Goal: Transaction & Acquisition: Subscribe to service/newsletter

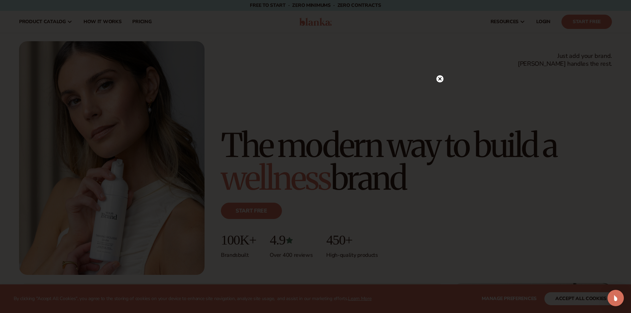
click at [443, 77] on icon at bounding box center [439, 78] width 7 height 7
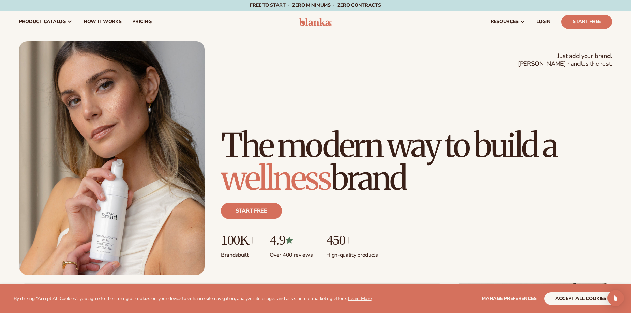
click at [138, 20] on span "pricing" at bounding box center [141, 21] width 19 height 5
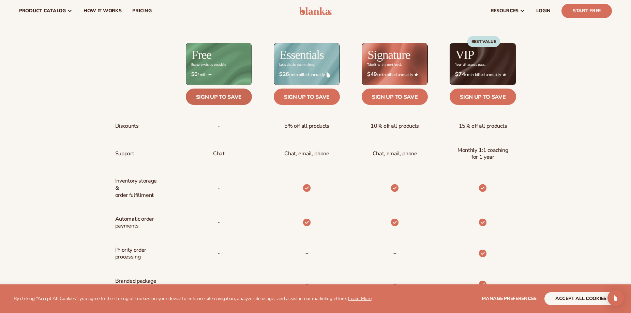
scroll to position [263, 0]
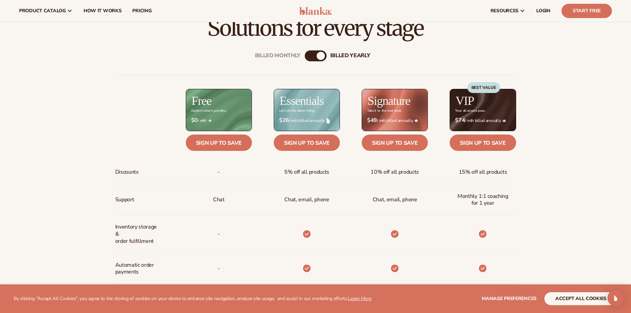
click at [318, 54] on div "billed Yearly" at bounding box center [321, 56] width 8 height 8
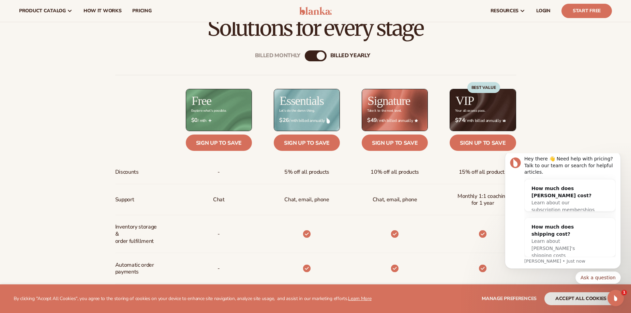
scroll to position [0, 0]
click at [319, 56] on div "billed Yearly" at bounding box center [321, 56] width 8 height 8
click at [359, 57] on div "billed Yearly" at bounding box center [350, 56] width 40 height 6
click at [275, 56] on div "Billed Monthly" at bounding box center [278, 56] width 46 height 6
click at [348, 56] on div "billed Yearly" at bounding box center [350, 56] width 40 height 6
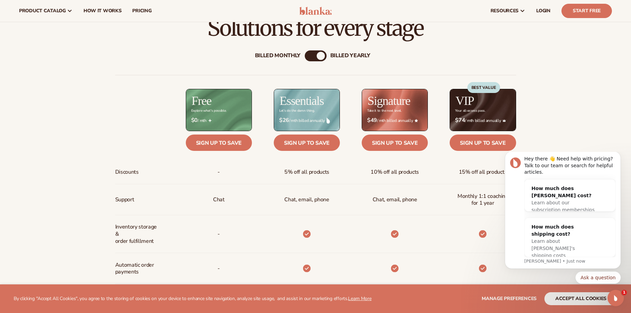
click at [275, 57] on div "Billed Monthly" at bounding box center [278, 56] width 46 height 6
click at [353, 58] on div "billed Yearly" at bounding box center [350, 56] width 40 height 6
click at [271, 56] on div "Billed Monthly" at bounding box center [278, 56] width 46 height 6
click at [620, 154] on icon "Dismiss notification" at bounding box center [618, 153] width 2 height 2
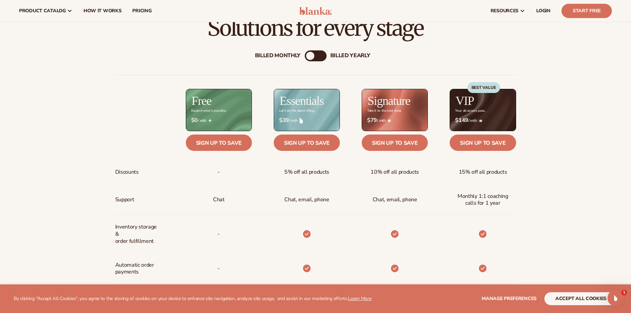
click at [352, 59] on div "billed Yearly" at bounding box center [350, 56] width 40 height 6
click at [276, 56] on div "Billed Monthly" at bounding box center [278, 56] width 46 height 6
click at [355, 56] on div "billed Yearly" at bounding box center [350, 56] width 40 height 6
click at [266, 53] on div "Billed Monthly" at bounding box center [278, 56] width 46 height 6
click at [360, 51] on div "Billed Monthly billed Yearly Billed Monthly billed Yearly Discounts Support Inv…" at bounding box center [315, 268] width 439 height 457
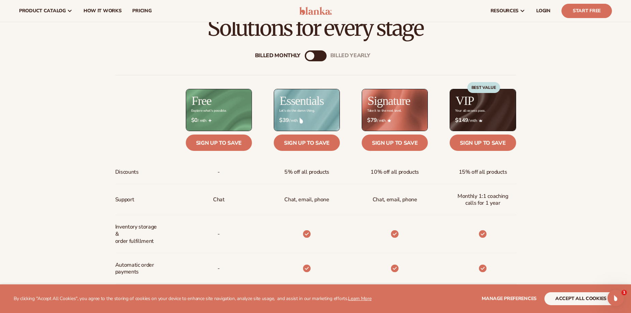
click at [349, 54] on div "billed Yearly" at bounding box center [350, 56] width 40 height 6
click at [271, 53] on div "Billed Monthly" at bounding box center [278, 56] width 46 height 6
click at [360, 54] on div "billed Yearly" at bounding box center [350, 56] width 40 height 6
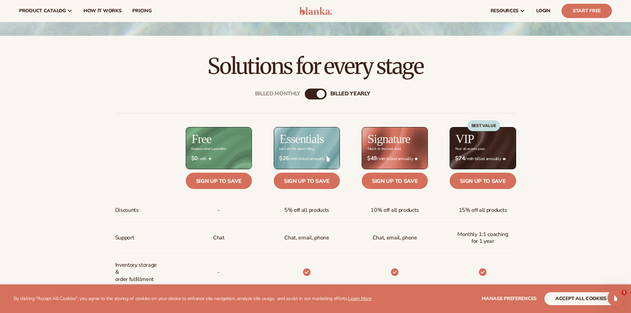
scroll to position [36, 0]
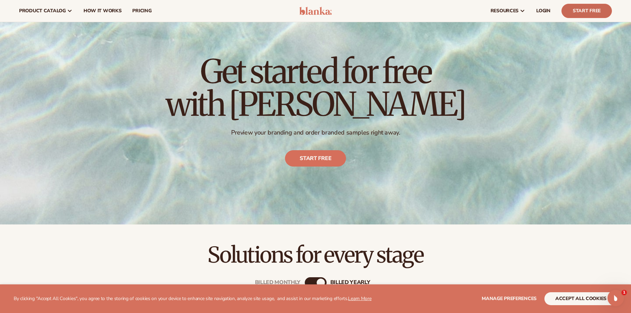
click at [582, 12] on link "Start Free" at bounding box center [586, 11] width 50 height 14
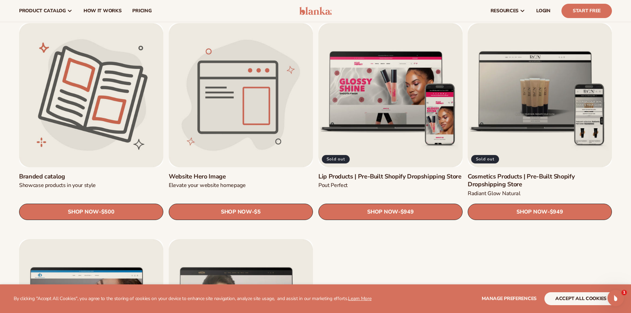
scroll to position [795, 0]
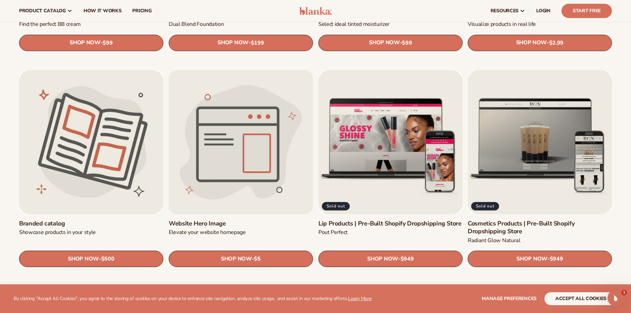
click at [279, 220] on link "Website Hero Image" at bounding box center [241, 224] width 144 height 8
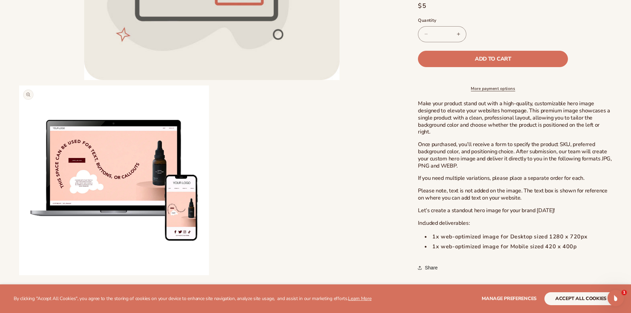
click at [19, 275] on button "Open media 2 in modal" at bounding box center [19, 275] width 0 height 0
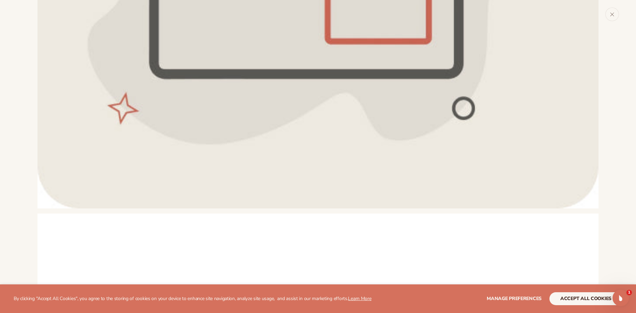
scroll to position [227, 0]
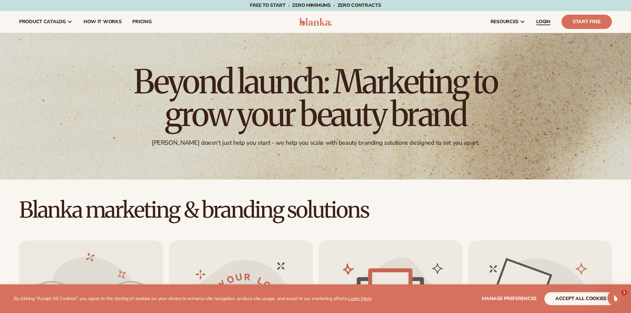
click at [544, 21] on span "LOGIN" at bounding box center [543, 21] width 14 height 5
